Goal: Information Seeking & Learning: Learn about a topic

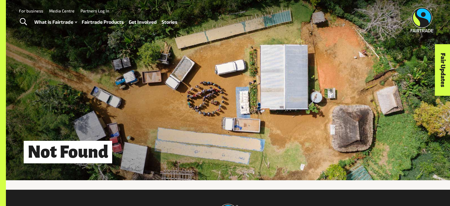
click at [168, 23] on link "Stories" at bounding box center [170, 22] width 16 height 9
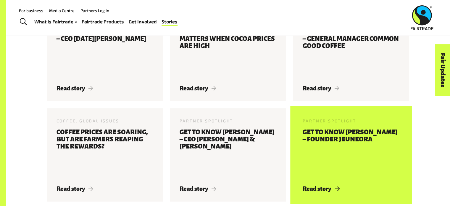
scroll to position [385, 0]
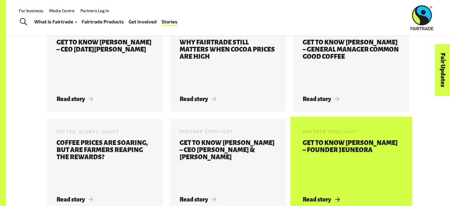
click at [329, 153] on h3 "Get to know Monique Kaminski – Founder Jeuneora" at bounding box center [351, 164] width 97 height 50
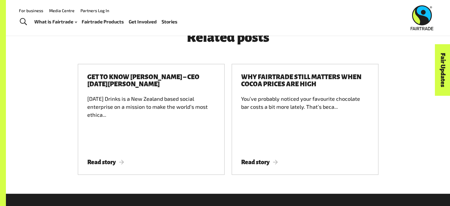
scroll to position [1402, 0]
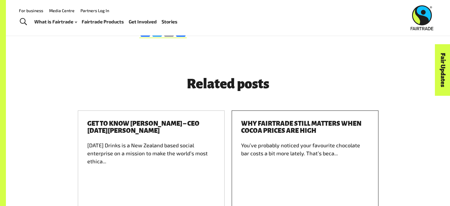
click at [271, 205] on span "Read story" at bounding box center [259, 208] width 37 height 7
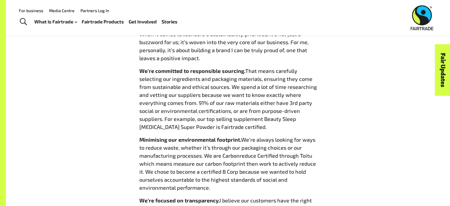
scroll to position [454, 0]
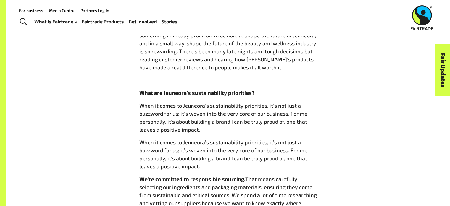
click at [101, 22] on link "Fairtrade Products" at bounding box center [103, 21] width 42 height 9
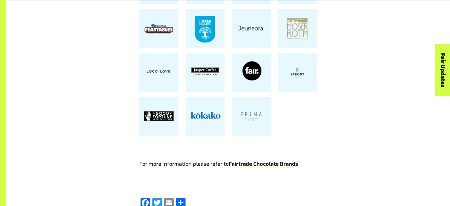
scroll to position [1273, 0]
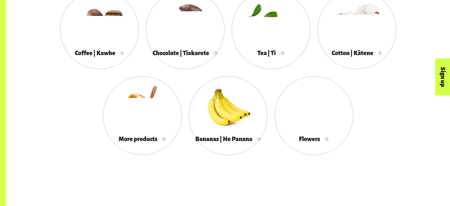
scroll to position [592, 0]
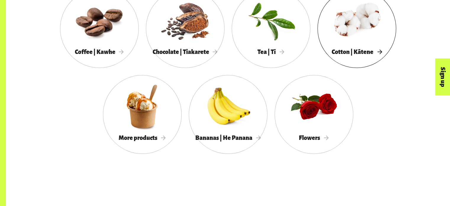
click at [343, 55] on span "Cotton | Kātene" at bounding box center [357, 52] width 50 height 7
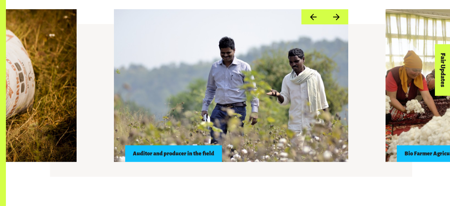
scroll to position [533, 0]
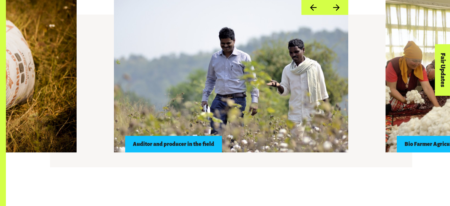
click at [339, 6] on button "Next" at bounding box center [336, 7] width 23 height 15
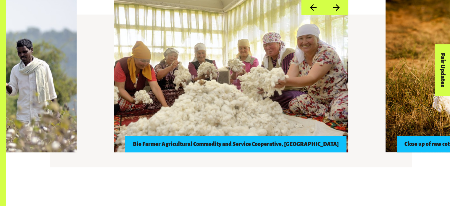
click at [339, 7] on button "Next" at bounding box center [336, 7] width 23 height 15
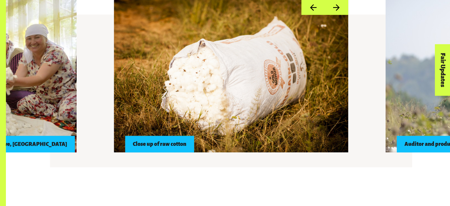
click at [339, 7] on button "Next" at bounding box center [336, 7] width 23 height 15
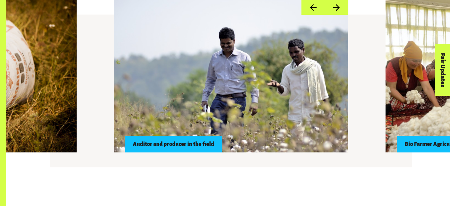
click at [339, 7] on button "Next" at bounding box center [336, 7] width 23 height 15
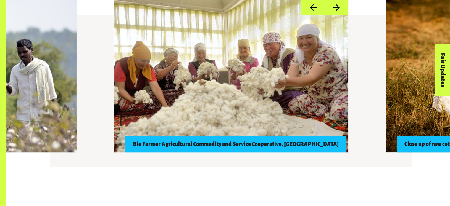
click at [339, 7] on button "Next" at bounding box center [336, 7] width 23 height 15
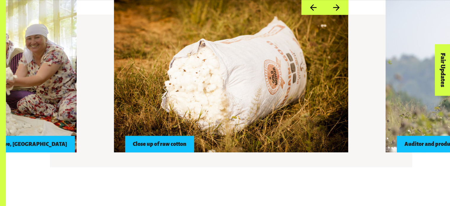
click at [339, 8] on button "Next" at bounding box center [336, 7] width 23 height 15
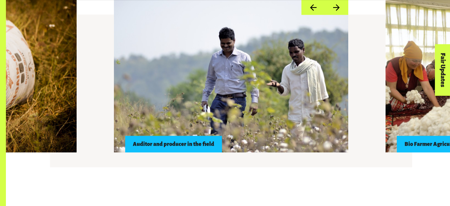
click at [339, 8] on button "Next" at bounding box center [336, 7] width 23 height 15
